Goal: Information Seeking & Learning: Learn about a topic

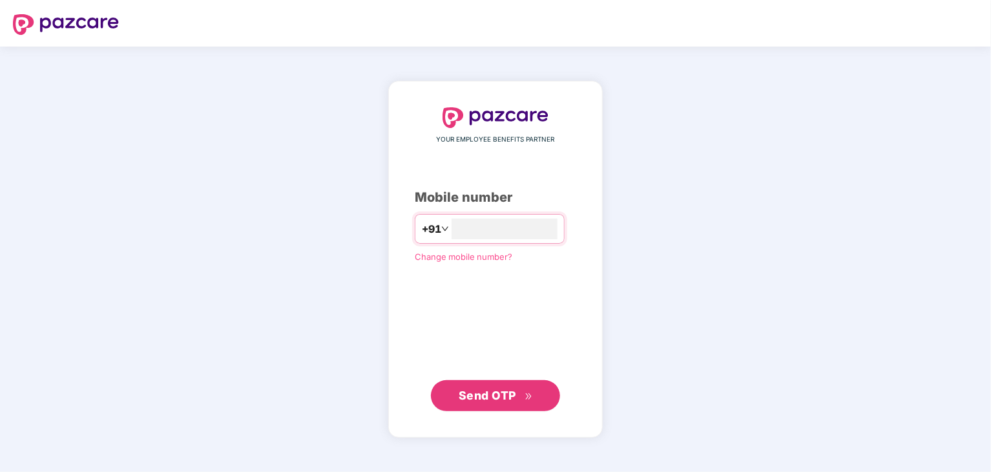
type input "**********"
click at [545, 389] on button "Send OTP" at bounding box center [495, 394] width 129 height 31
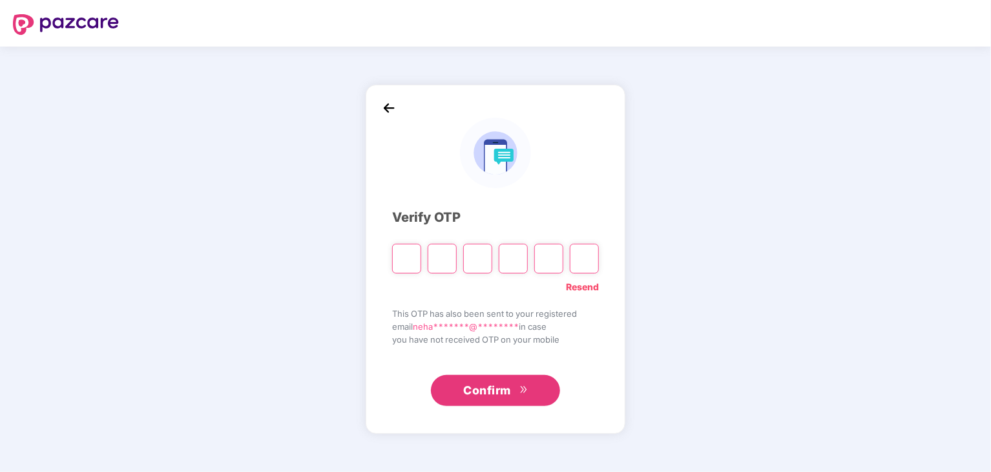
type input "*"
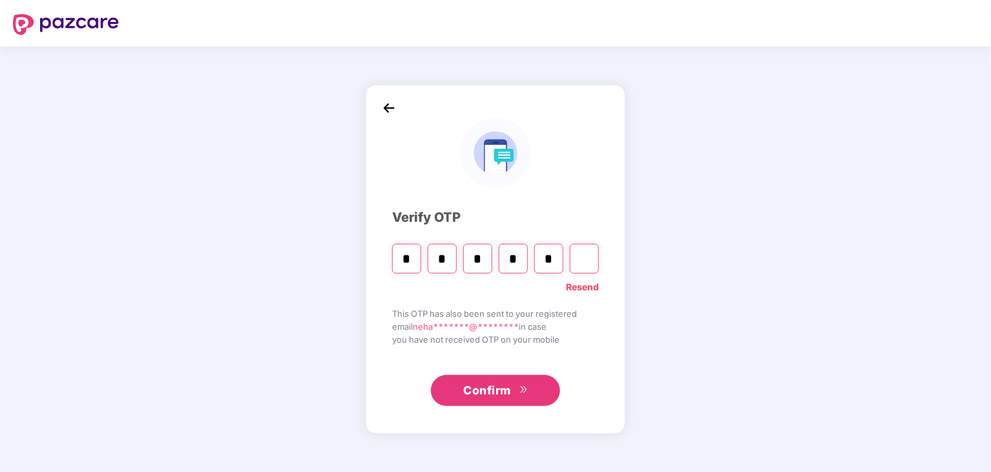
type input "*"
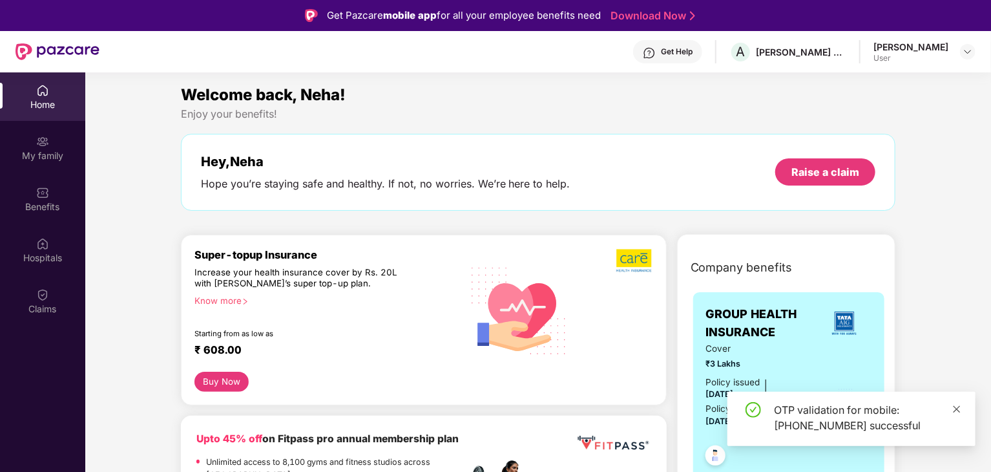
click at [961, 409] on icon "close" at bounding box center [956, 409] width 9 height 9
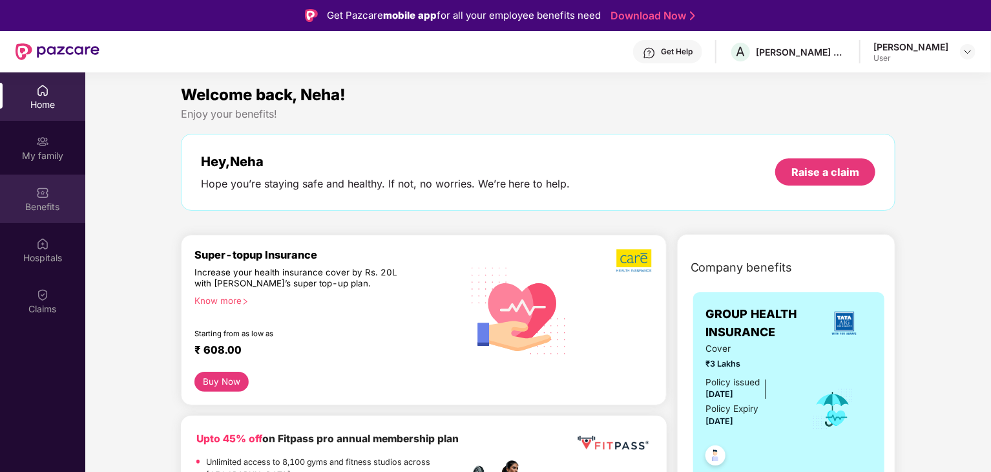
click at [44, 195] on img at bounding box center [42, 192] width 13 height 13
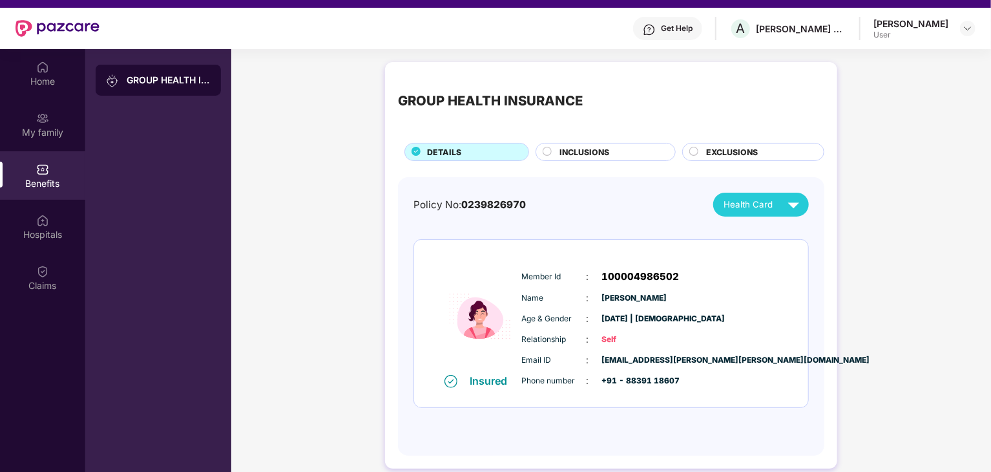
scroll to position [6, 0]
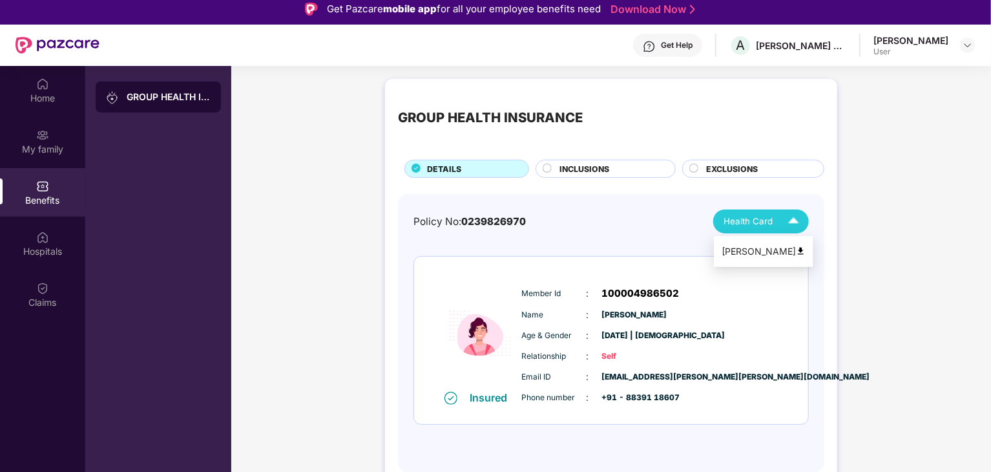
click at [794, 223] on img at bounding box center [794, 221] width 23 height 23
click at [890, 200] on div "GROUP HEALTH INSURANCE DETAILS INCLUSIONS EXCLUSIONS Policy No: 0239826970 Heal…" at bounding box center [611, 288] width 760 height 432
click at [594, 171] on span "INCLUSIONS" at bounding box center [585, 169] width 50 height 12
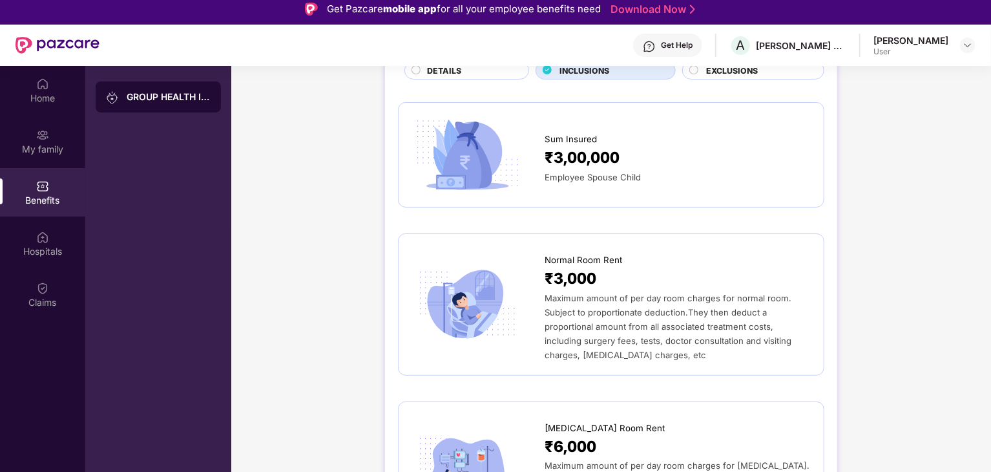
scroll to position [101, 0]
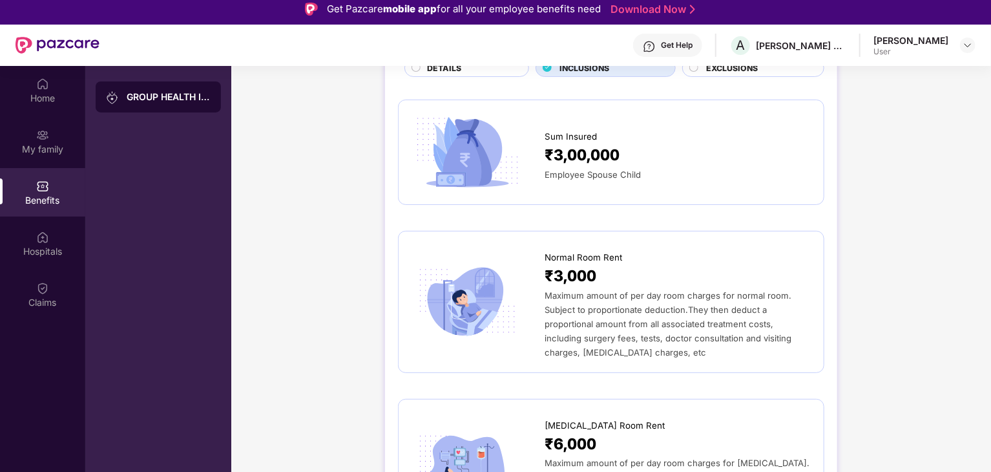
click at [710, 325] on span "Maximum amount of per day room charges for normal room. Subject to proportionat…" at bounding box center [668, 323] width 247 height 67
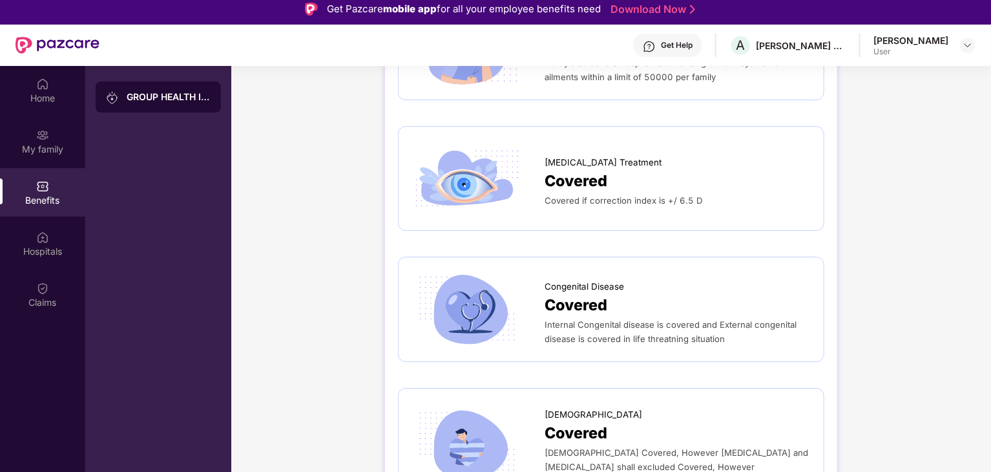
scroll to position [72, 0]
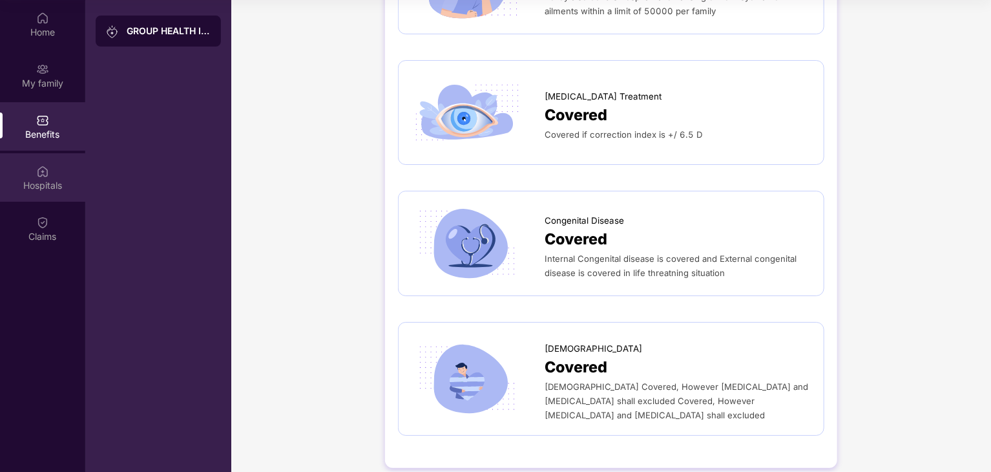
click at [55, 187] on div "Hospitals" at bounding box center [42, 185] width 85 height 13
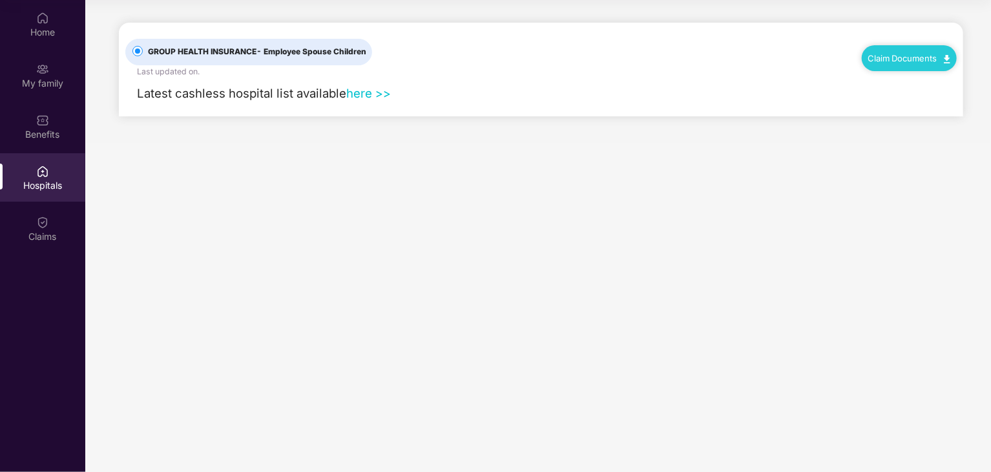
scroll to position [0, 0]
click at [364, 92] on link "here >>" at bounding box center [368, 93] width 45 height 14
click at [36, 36] on div "Home" at bounding box center [42, 32] width 85 height 13
